Goal: Transaction & Acquisition: Purchase product/service

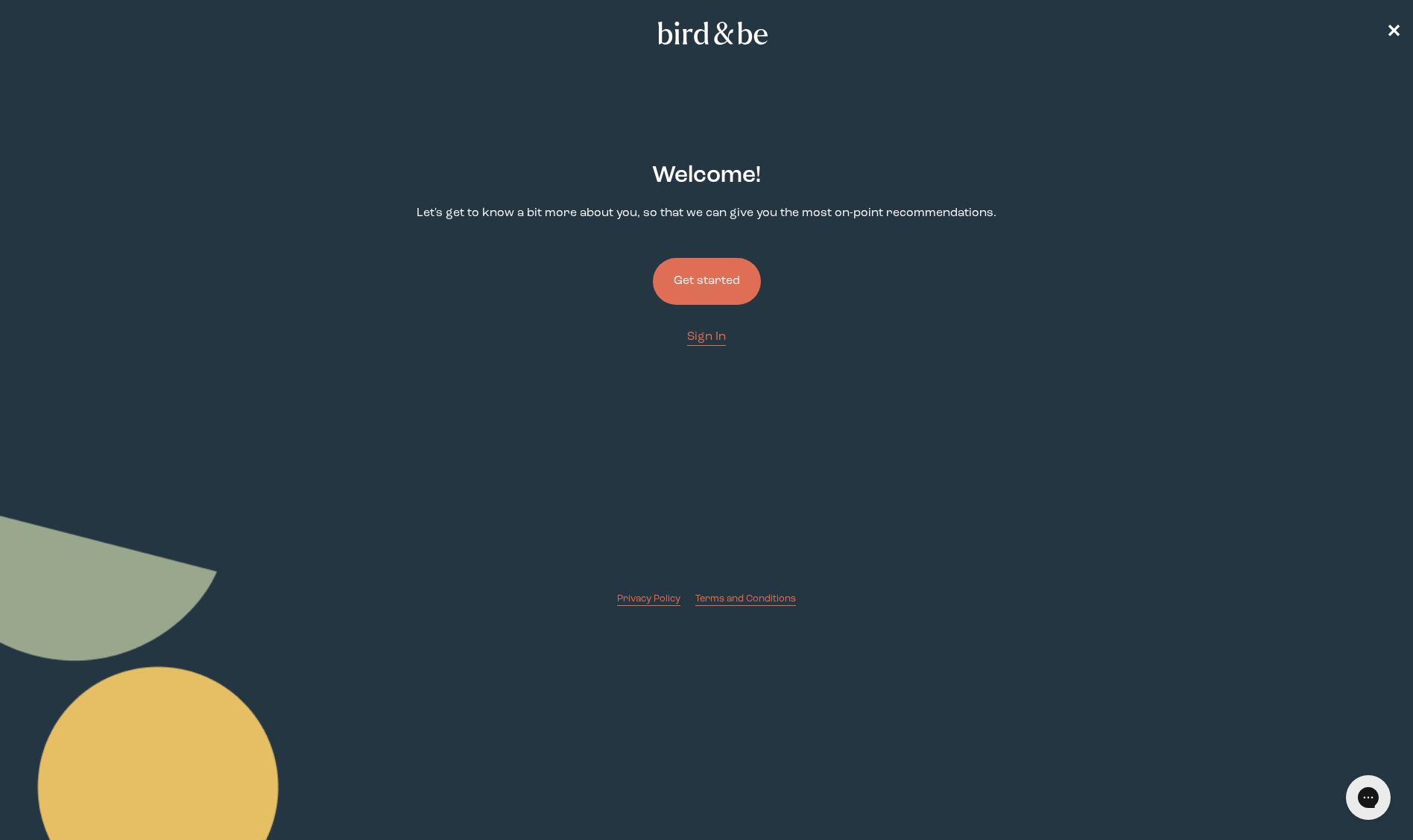
click at [701, 278] on button "Get started" at bounding box center [707, 281] width 108 height 47
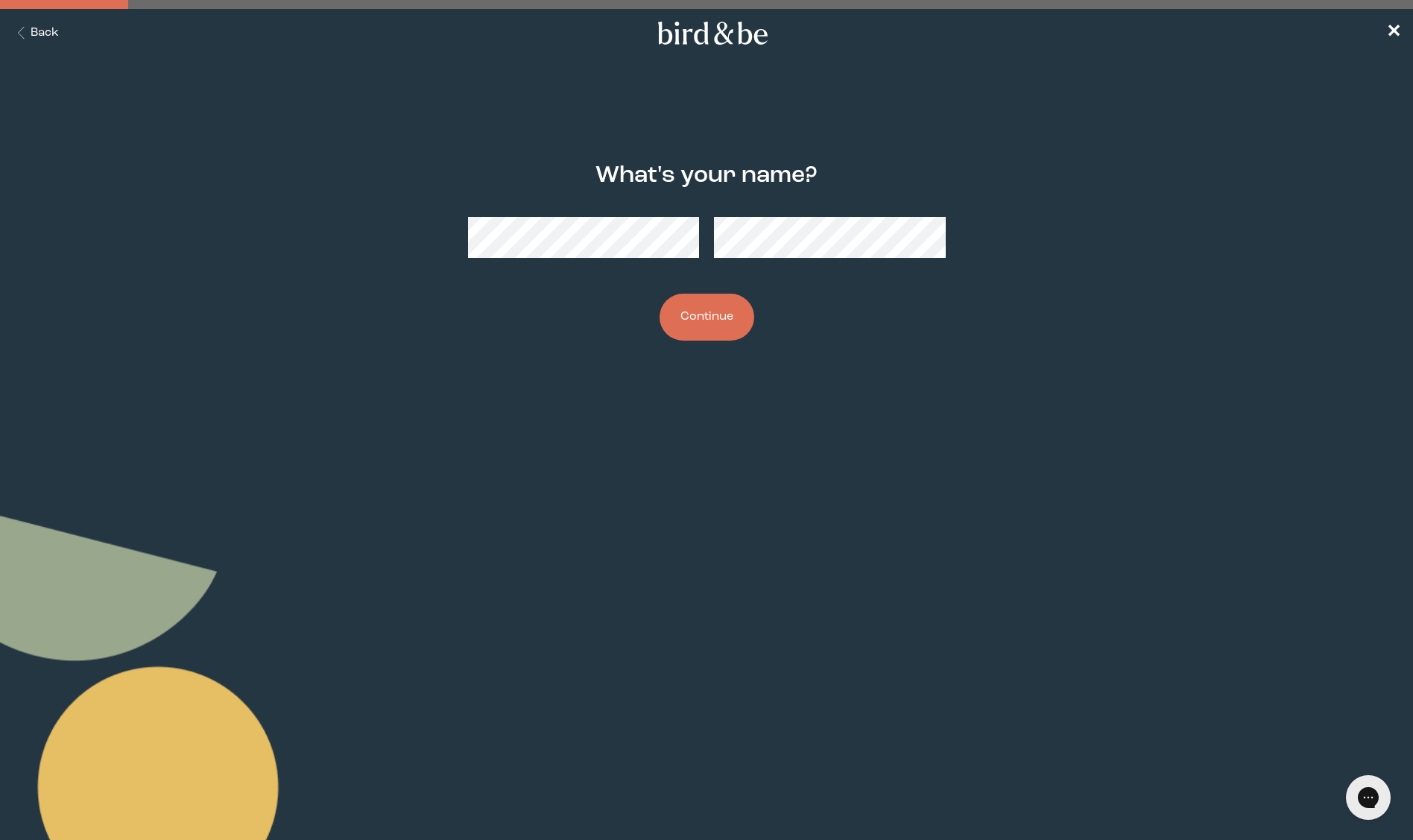
click at [710, 306] on button "Continue" at bounding box center [707, 318] width 95 height 47
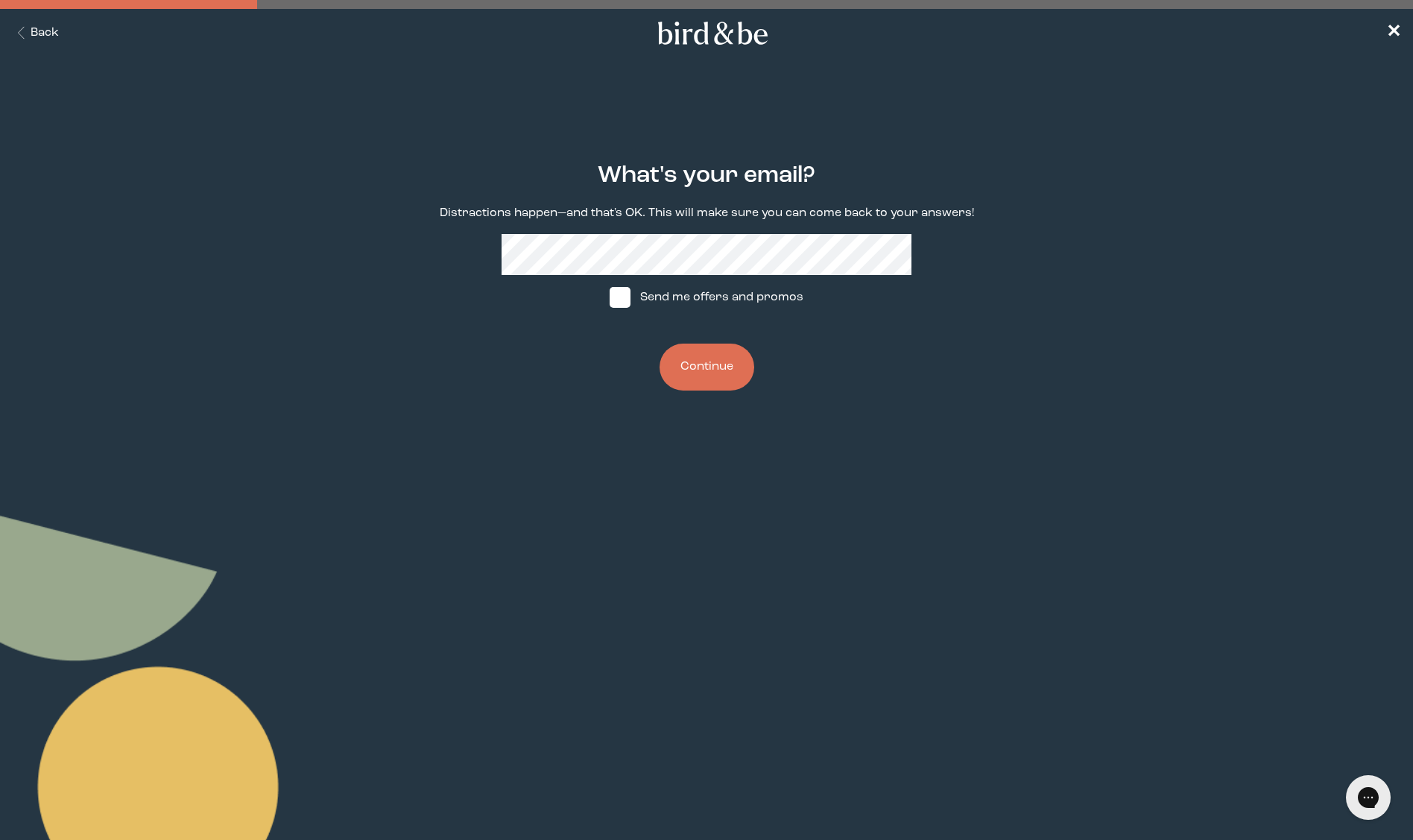
click at [728, 374] on button "Continue" at bounding box center [707, 367] width 95 height 47
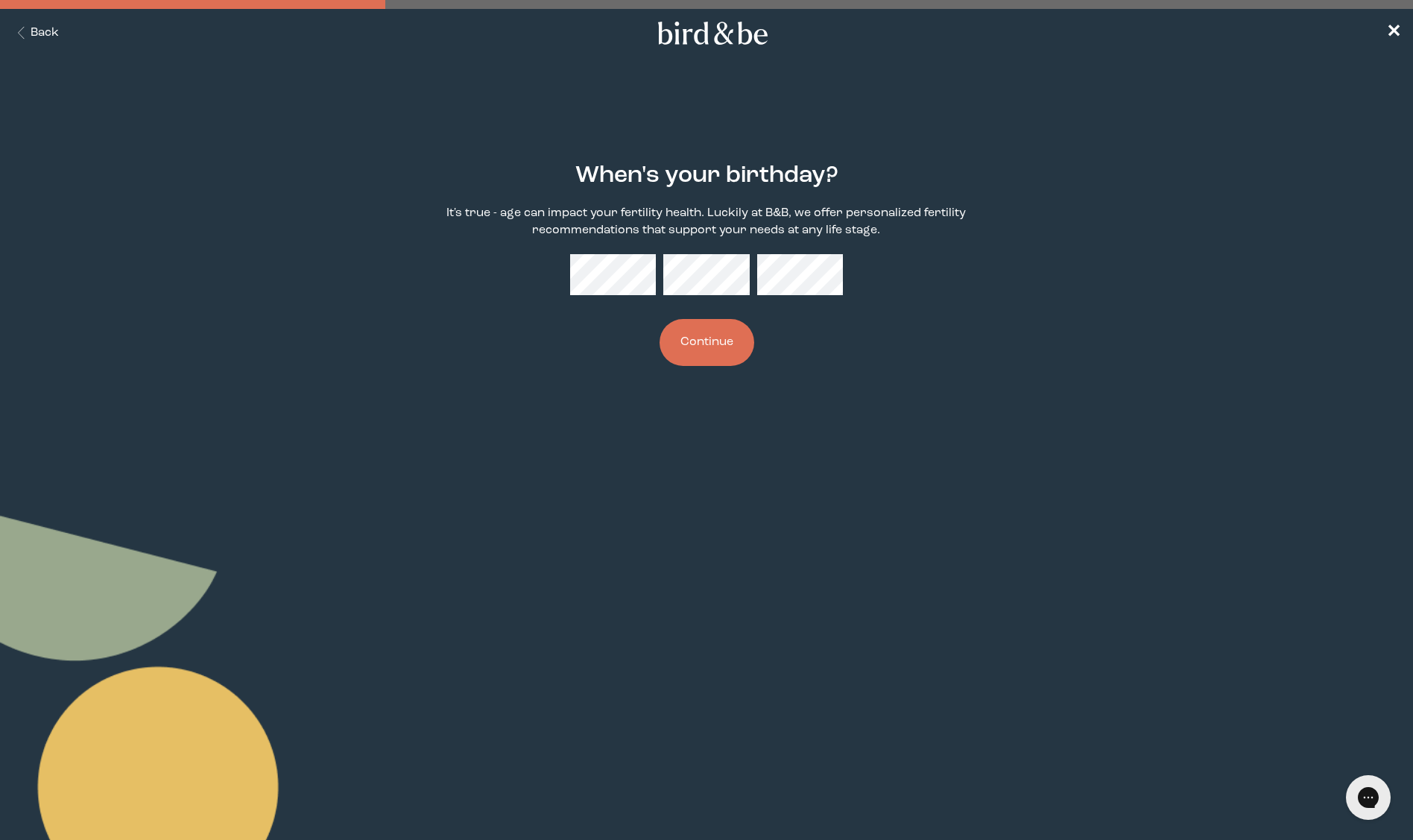
click at [689, 337] on button "Continue" at bounding box center [707, 342] width 95 height 47
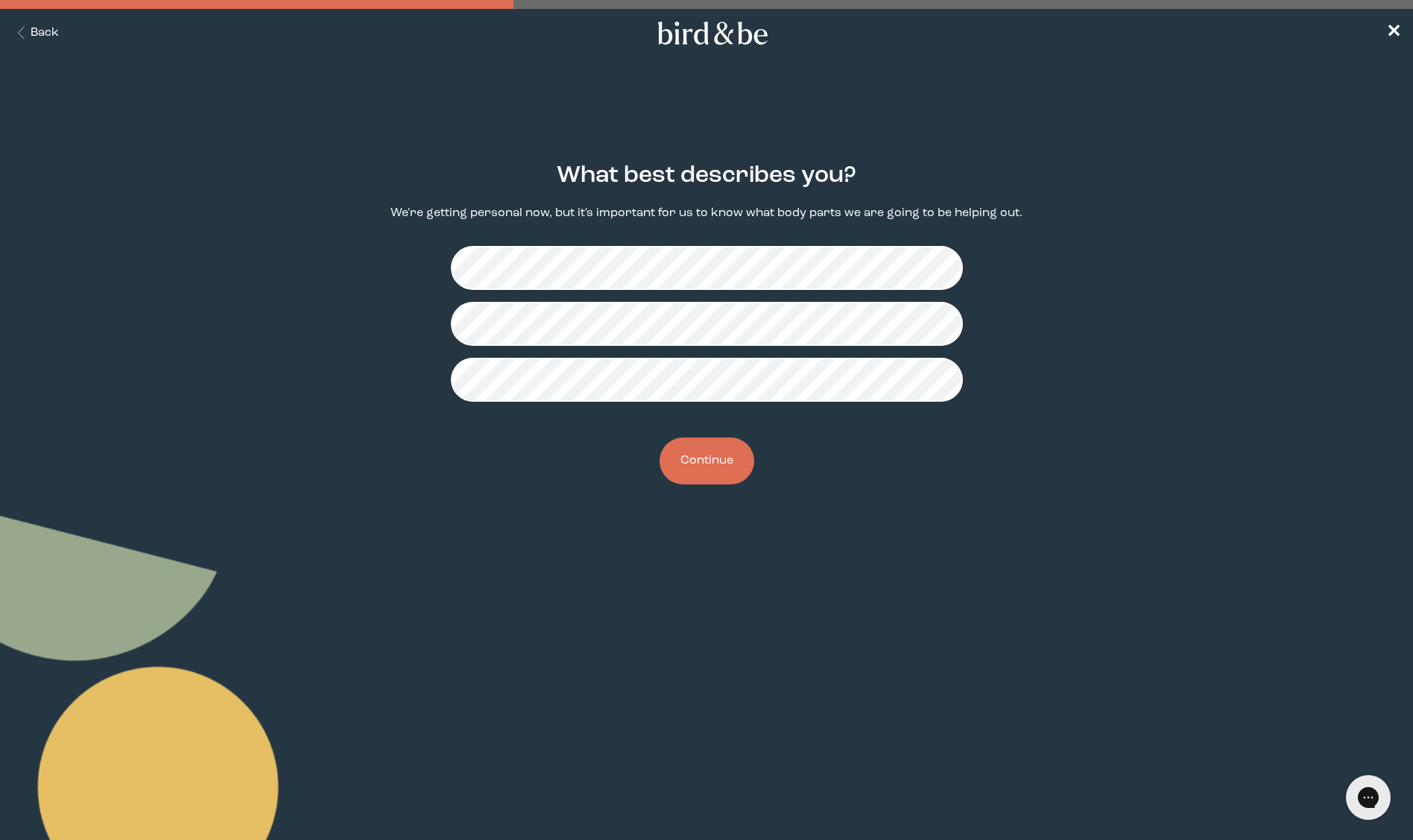
click at [711, 479] on button "Continue" at bounding box center [707, 461] width 95 height 47
click at [701, 473] on button "Continue" at bounding box center [707, 461] width 95 height 47
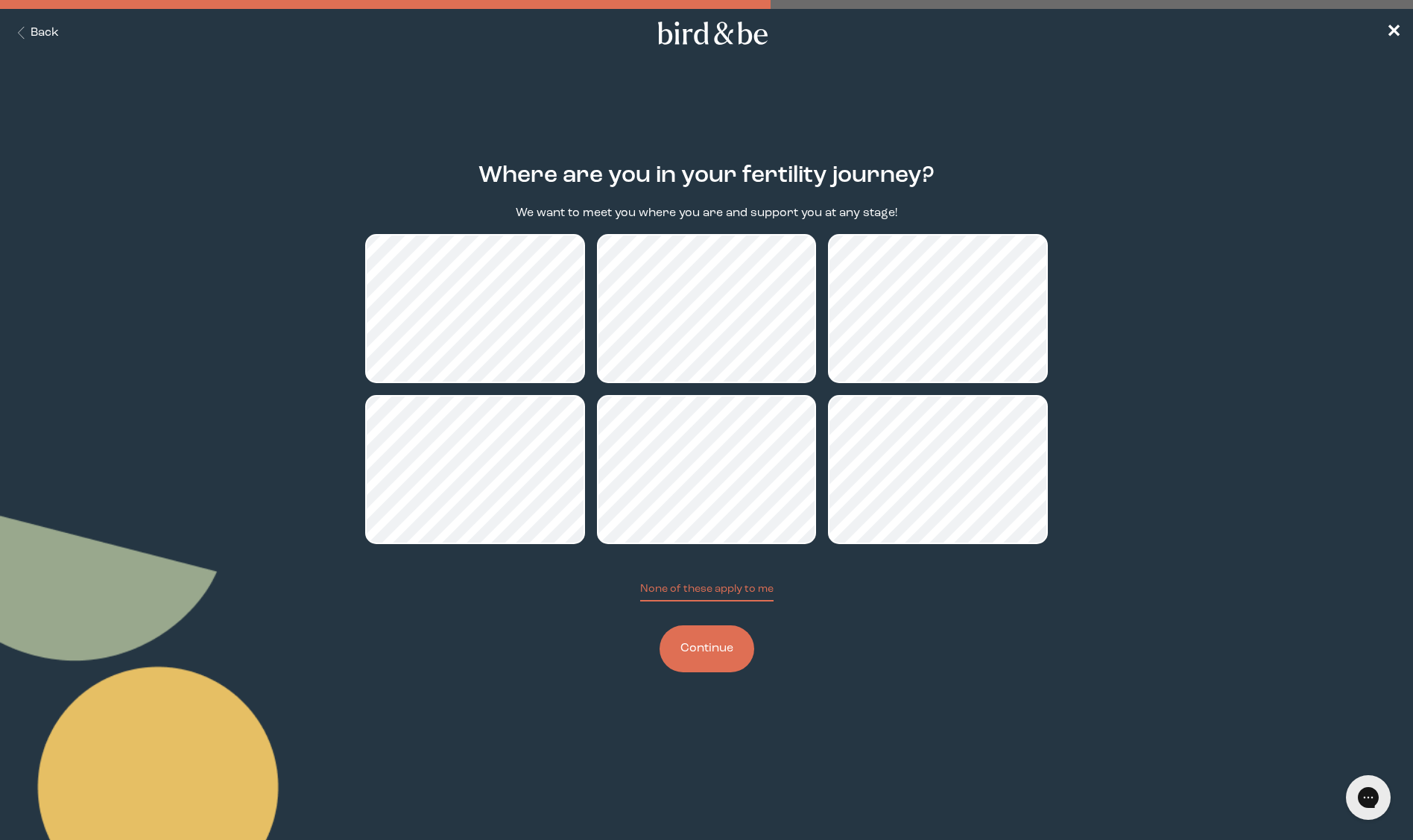
click at [682, 639] on button "Continue" at bounding box center [707, 649] width 95 height 47
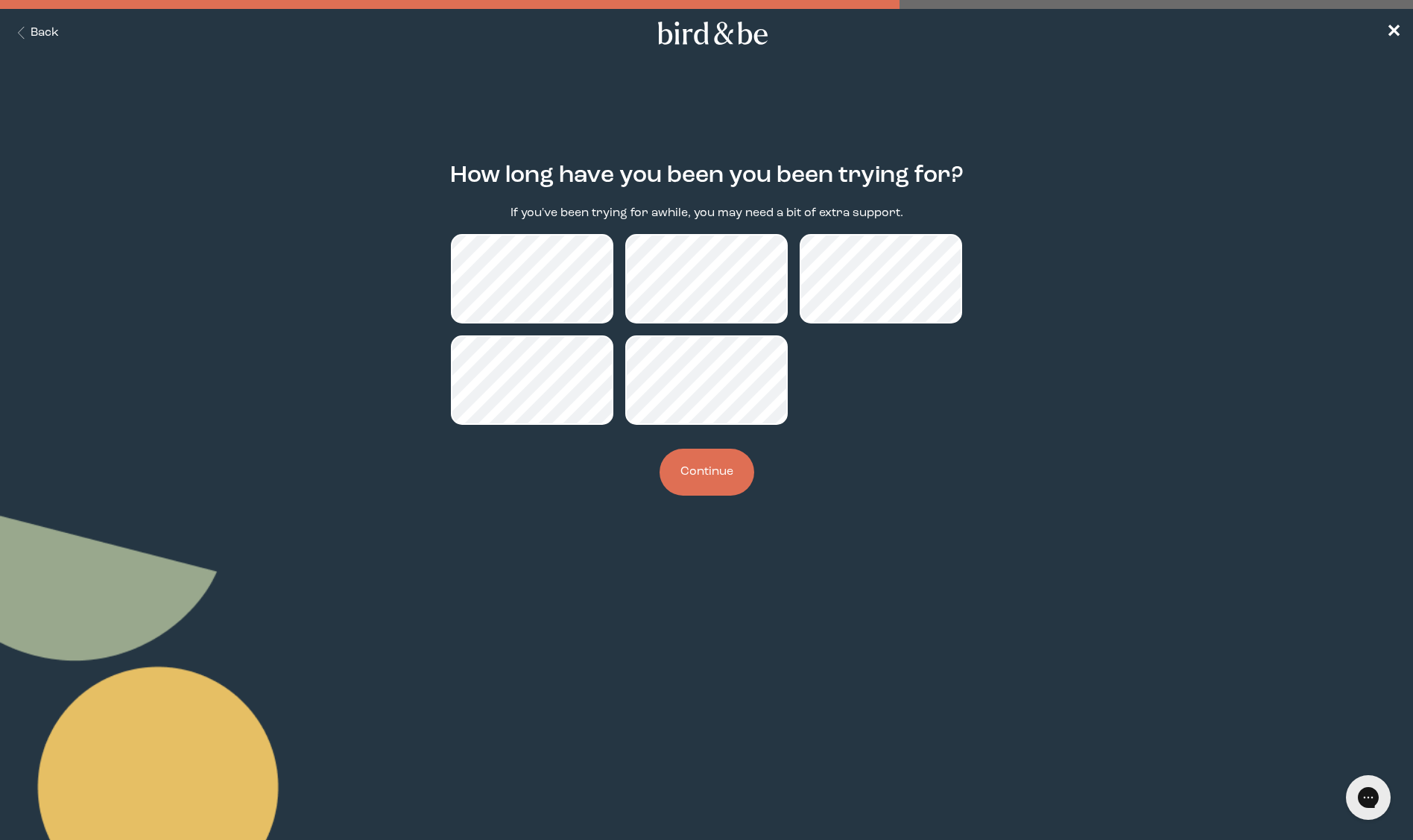
click at [701, 477] on button "Continue" at bounding box center [707, 472] width 95 height 47
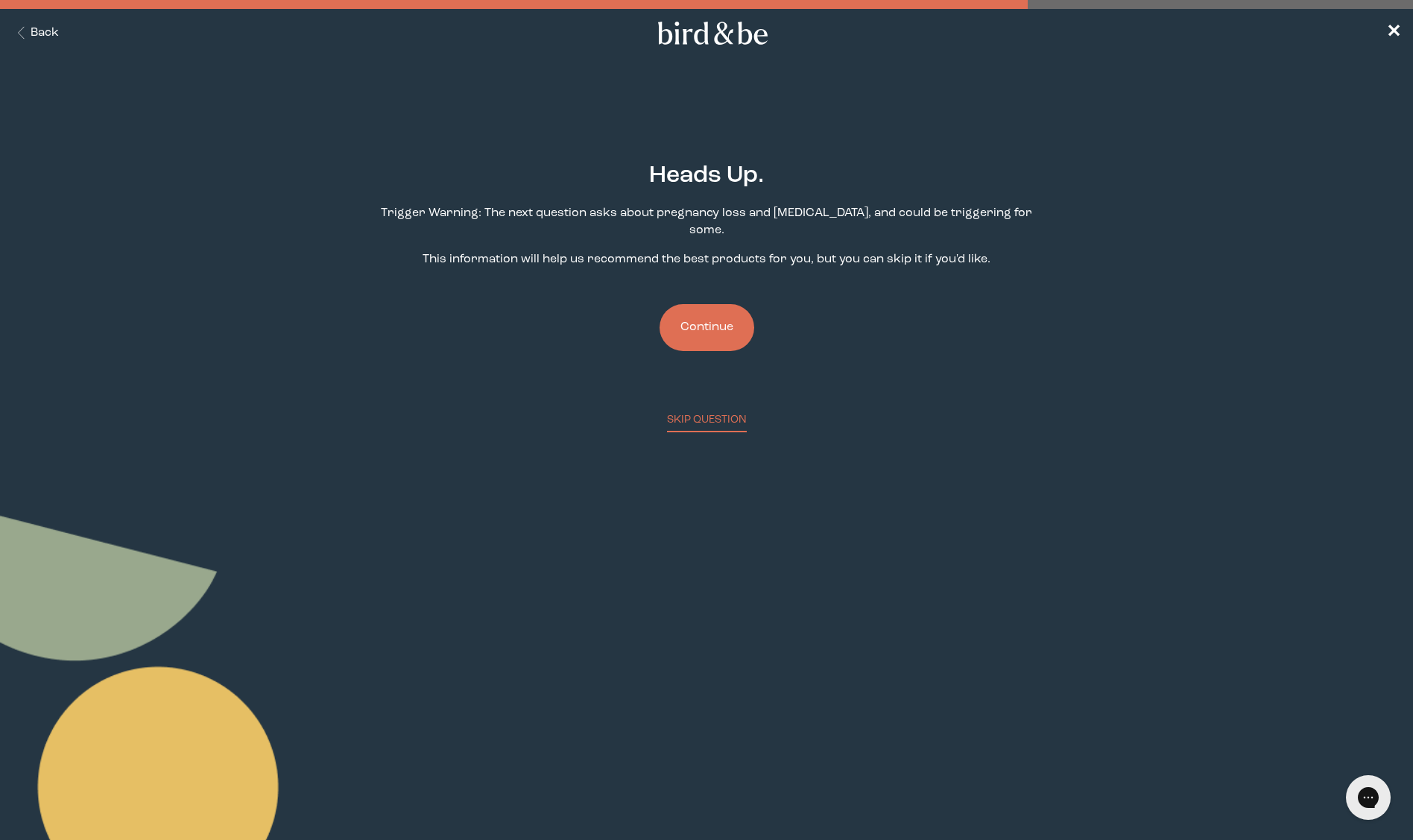
click at [710, 304] on button "Continue" at bounding box center [707, 327] width 95 height 47
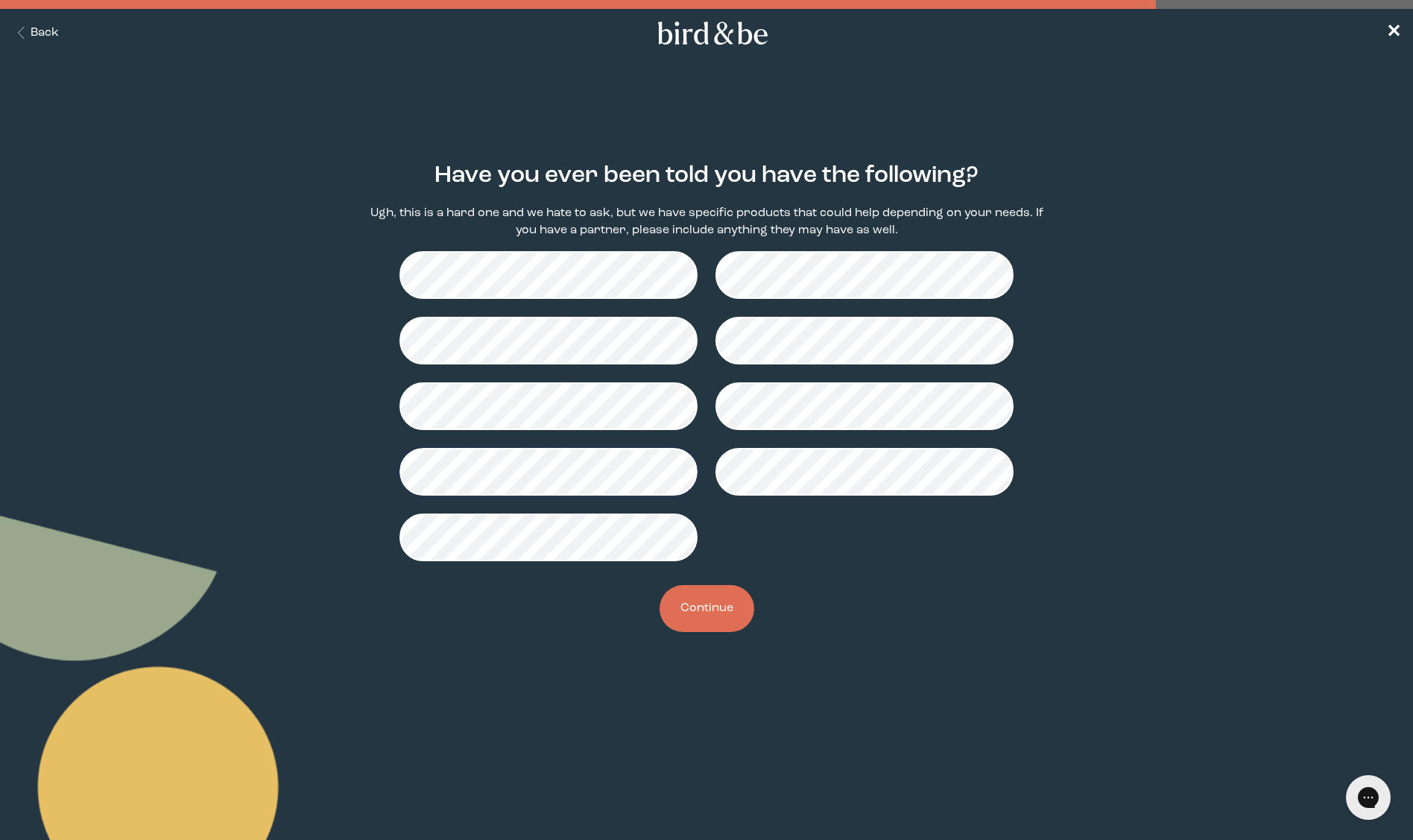
click at [717, 617] on button "Continue" at bounding box center [707, 609] width 95 height 47
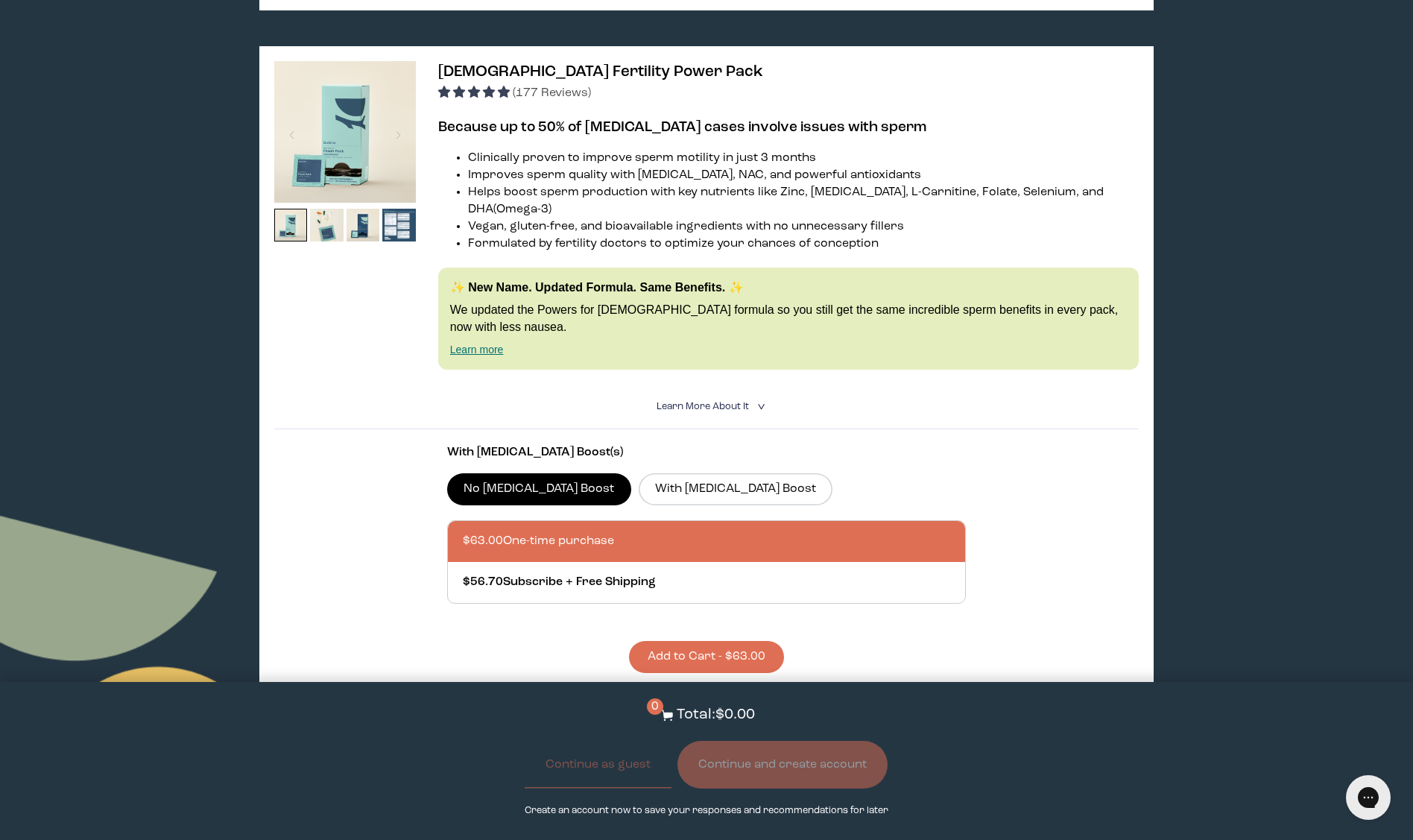
scroll to position [2775, 0]
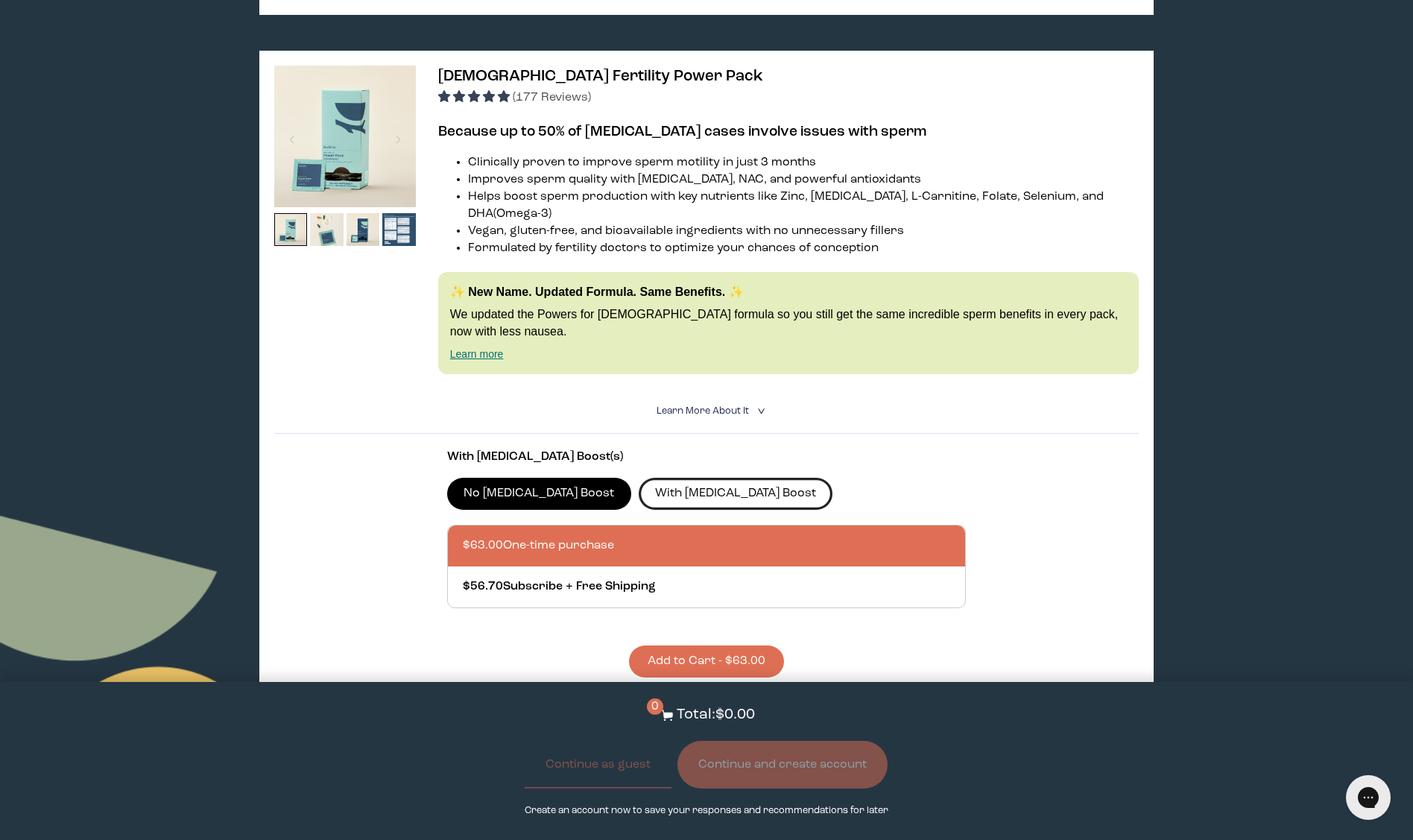
click at [639, 477] on label "With [MEDICAL_DATA] Boost" at bounding box center [736, 493] width 194 height 31
click at [0, 0] on input "With [MEDICAL_DATA] Boost" at bounding box center [0, 0] width 0 height 0
click at [666, 645] on button "Add to Cart - $78.00" at bounding box center [707, 661] width 155 height 32
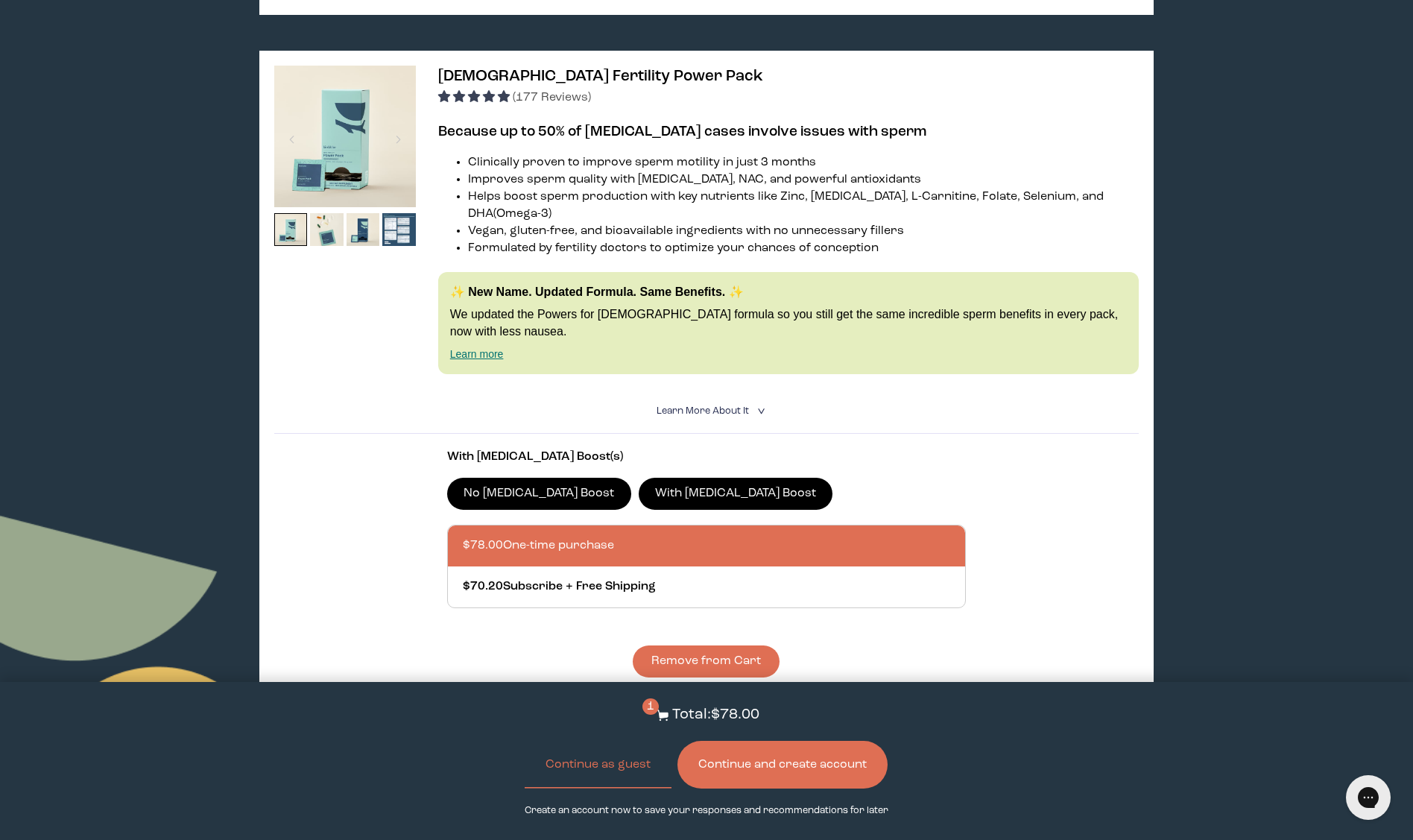
click at [743, 772] on button "Continue and create account" at bounding box center [782, 765] width 210 height 48
